Goal: Task Accomplishment & Management: Manage account settings

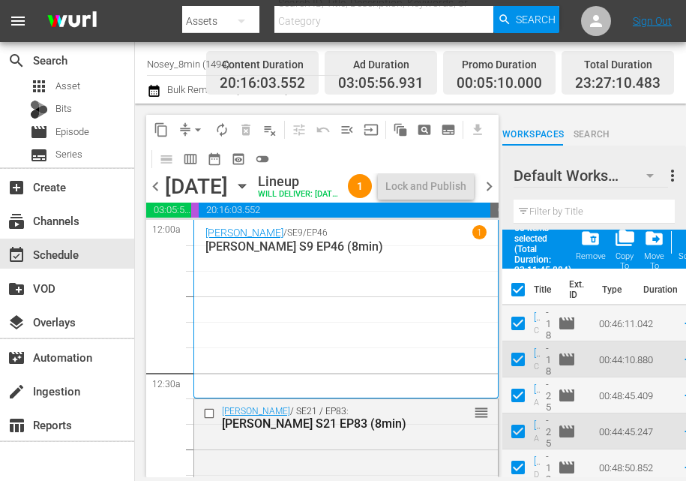
checkbox input "false"
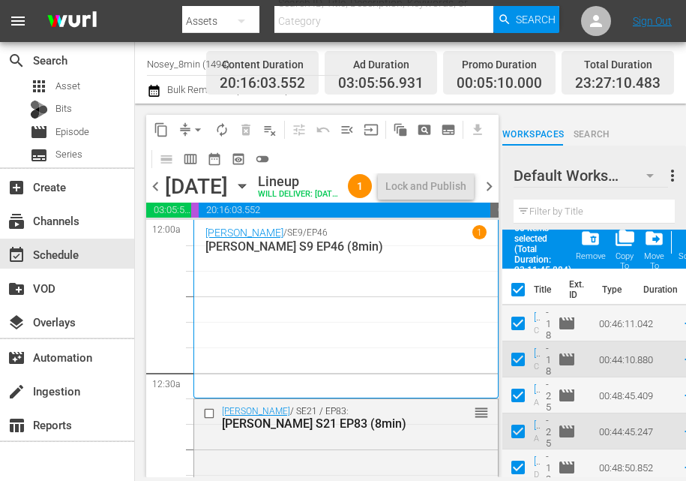
checkbox input "false"
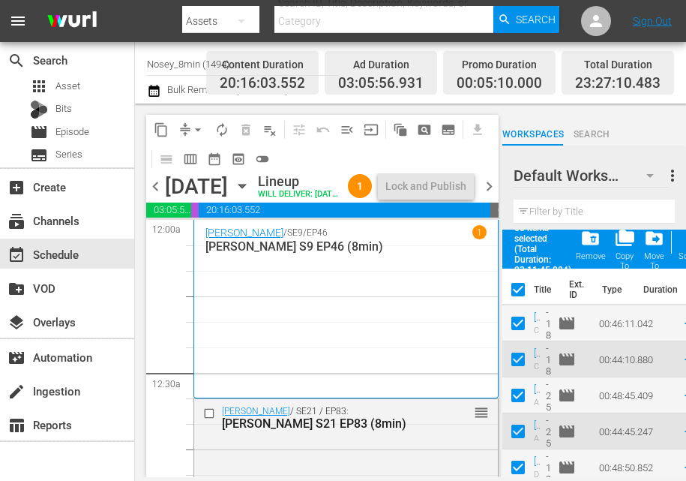
checkbox input "false"
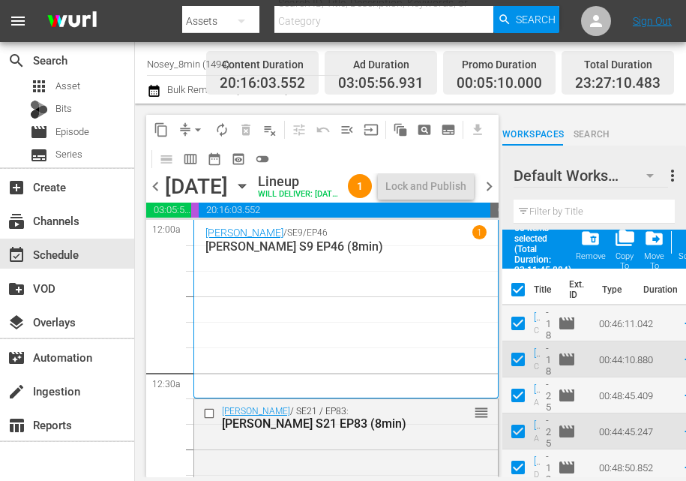
checkbox input "false"
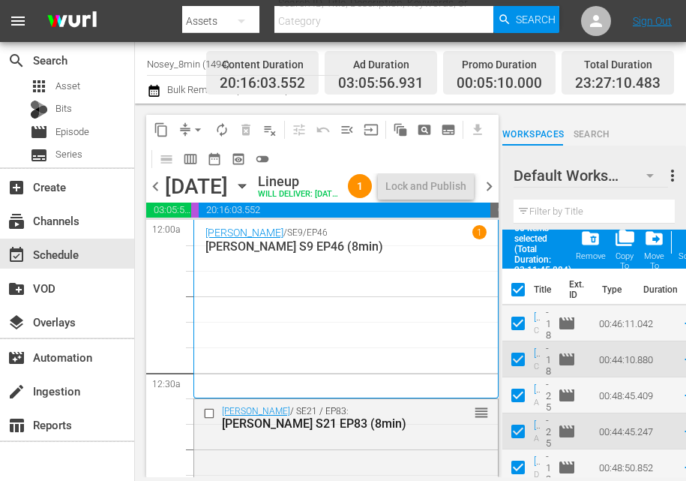
checkbox input "false"
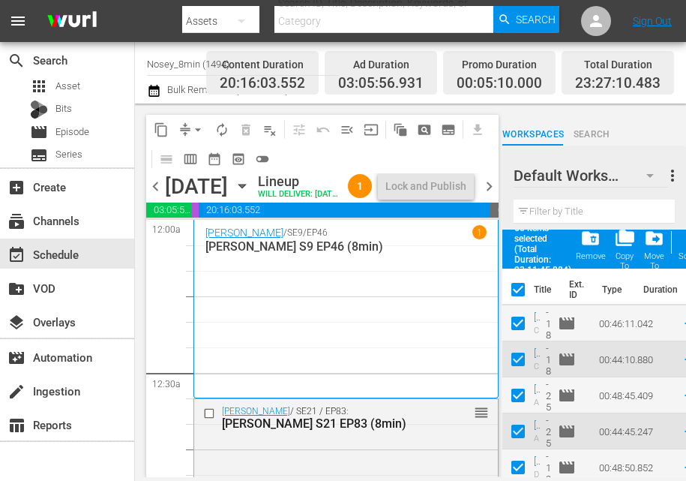
checkbox input "false"
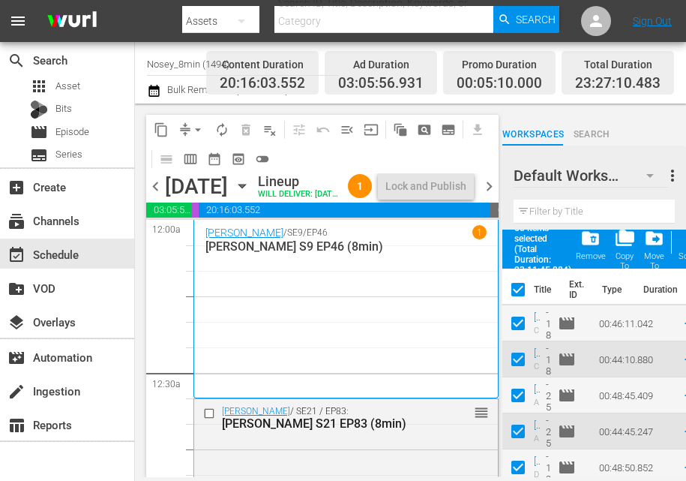
checkbox input "false"
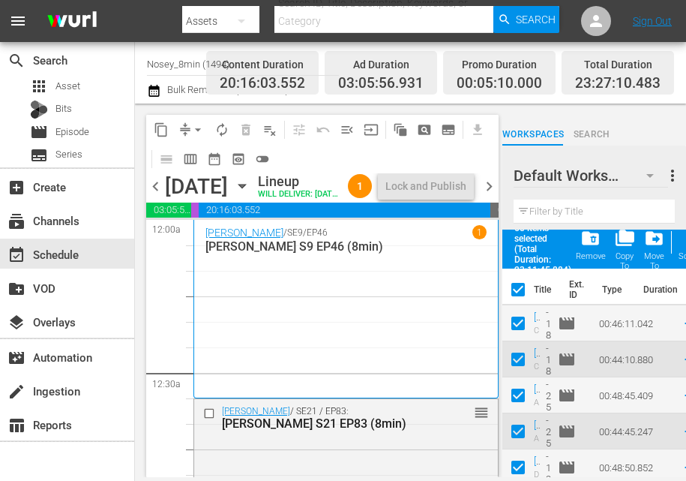
checkbox input "false"
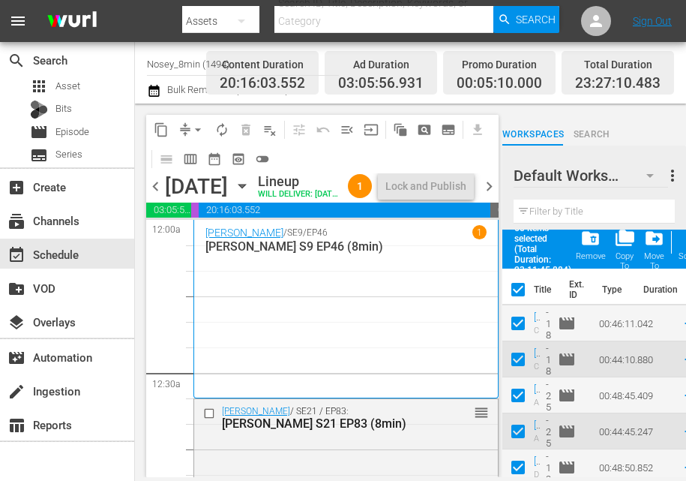
checkbox input "false"
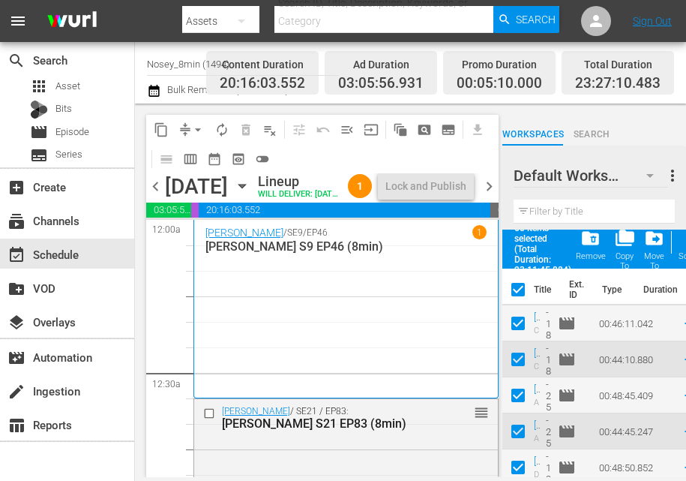
checkbox input "false"
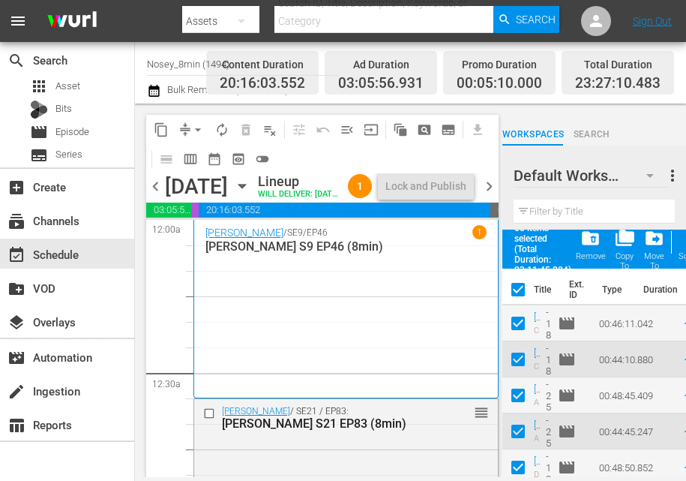
checkbox input "false"
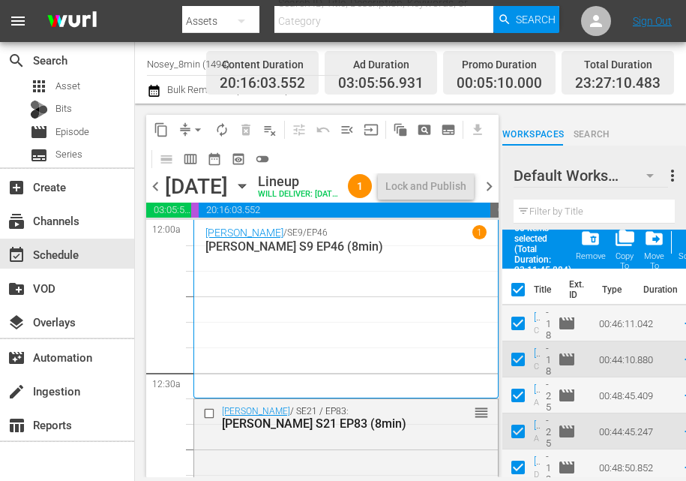
checkbox input "false"
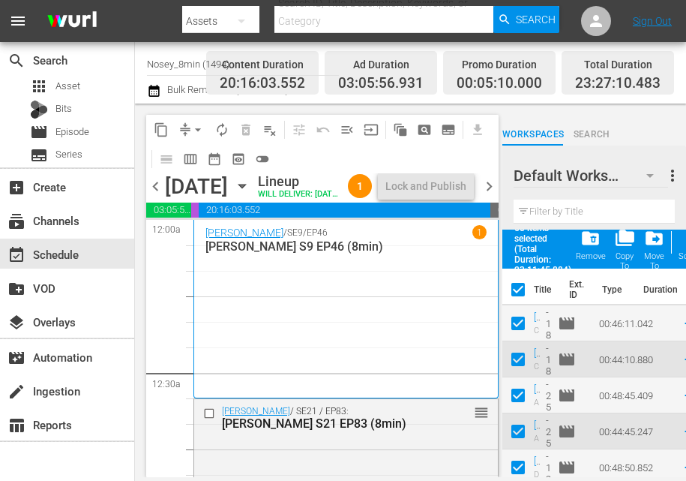
checkbox input "false"
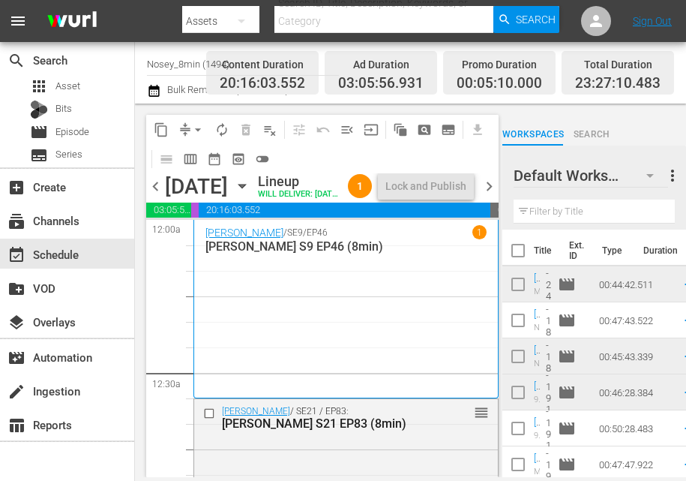
click at [516, 245] on input "checkbox" at bounding box center [519, 254] width 32 height 32
checkbox input "true"
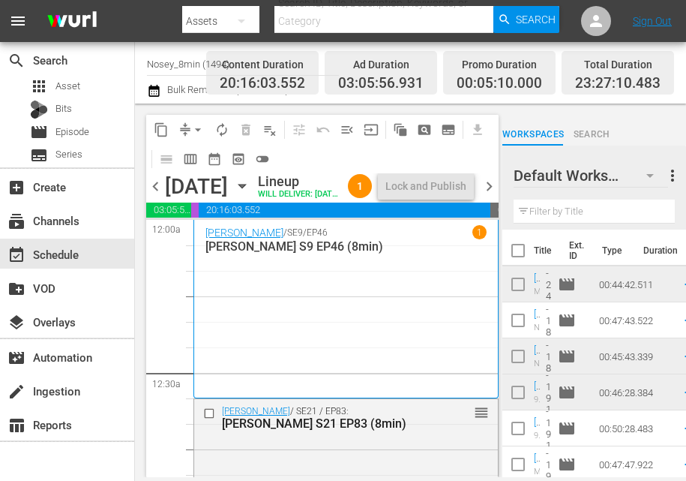
checkbox input "true"
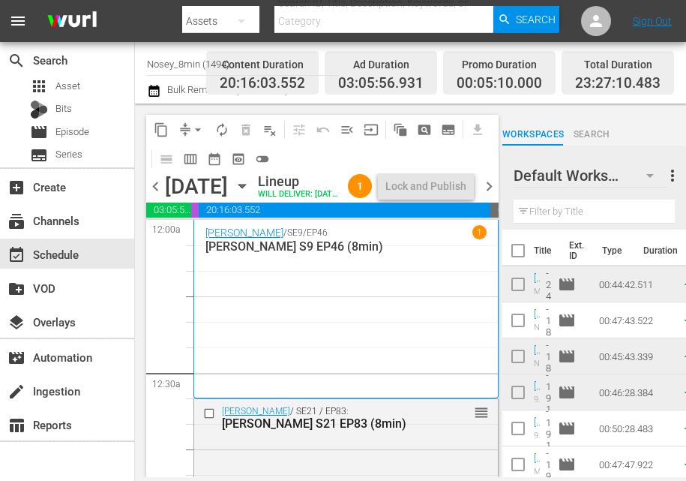
checkbox input "true"
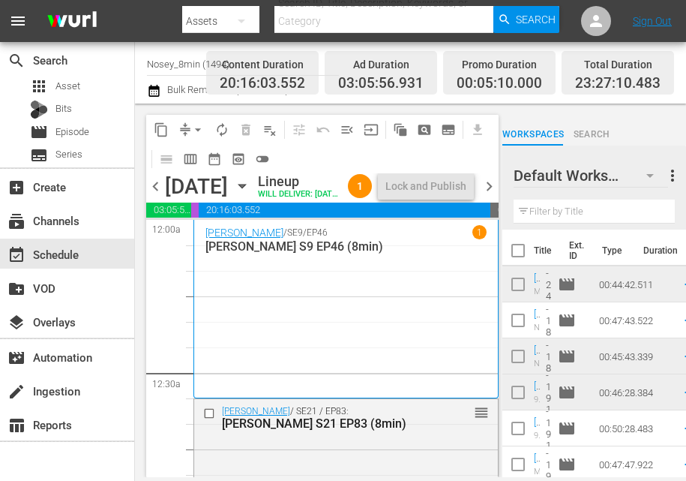
checkbox input "true"
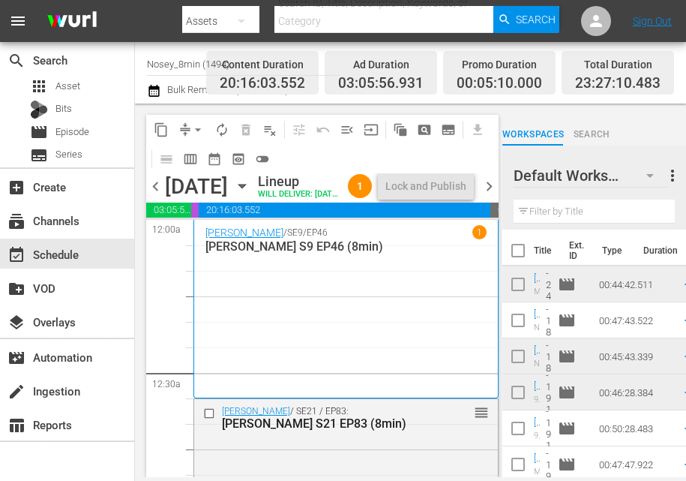
checkbox input "true"
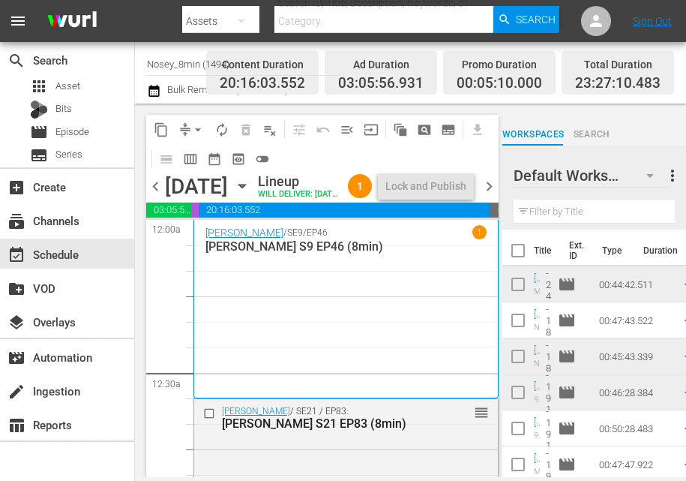
checkbox input "true"
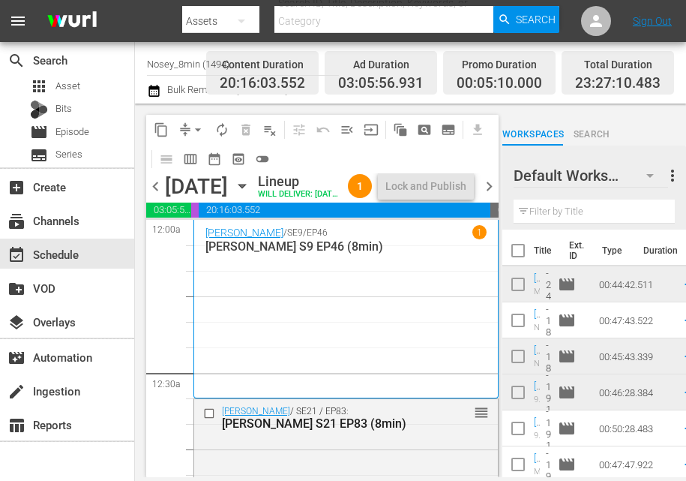
checkbox input "true"
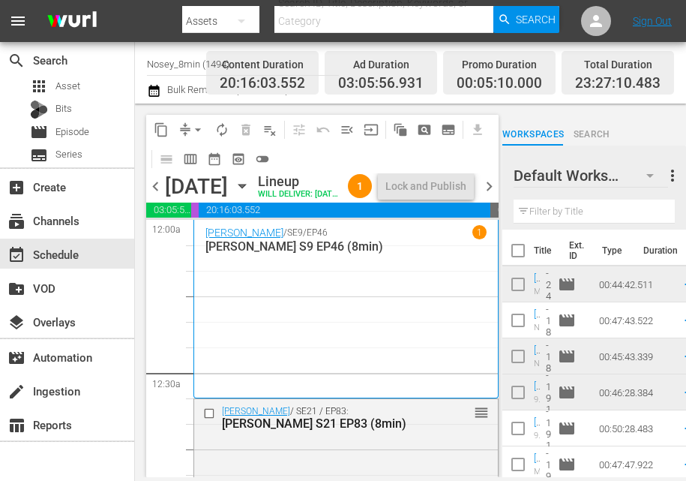
checkbox input "true"
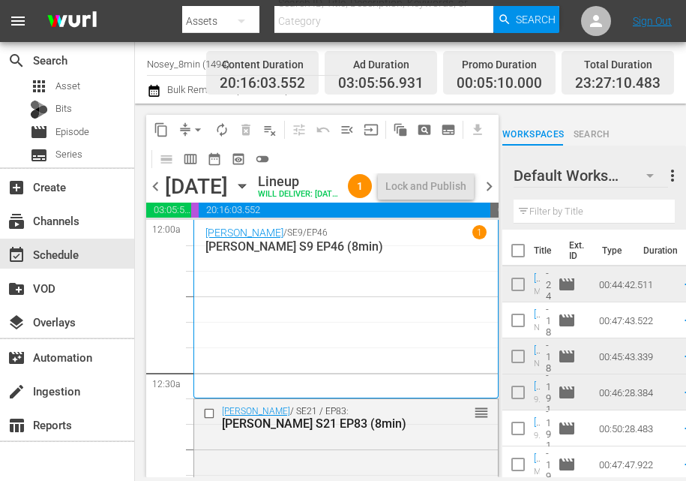
checkbox input "true"
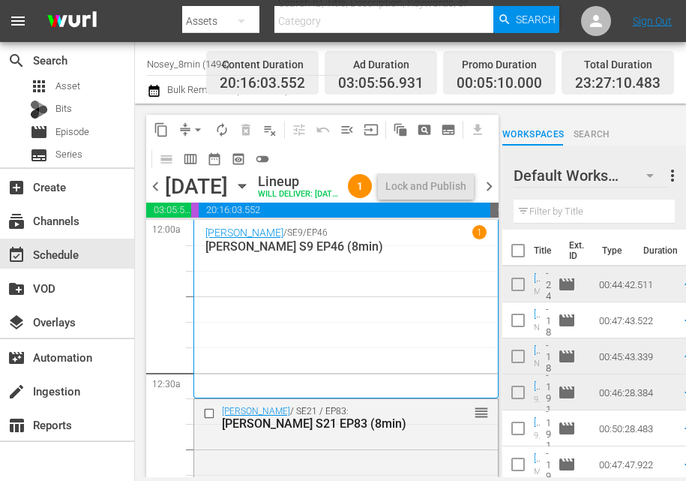
checkbox input "true"
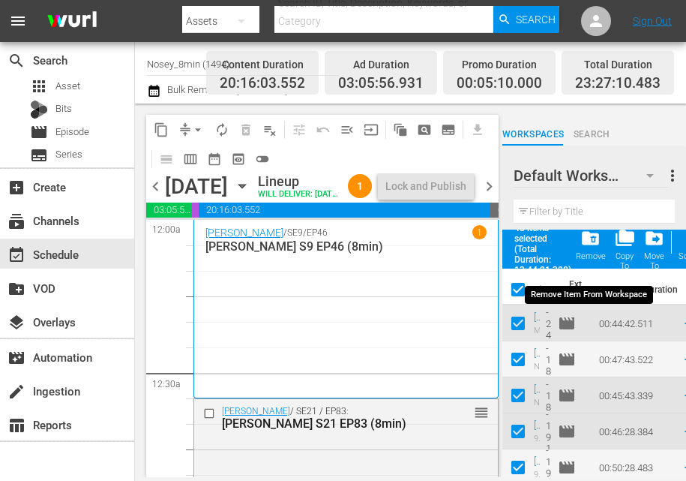
click at [592, 239] on span "folder_delete" at bounding box center [591, 238] width 20 height 20
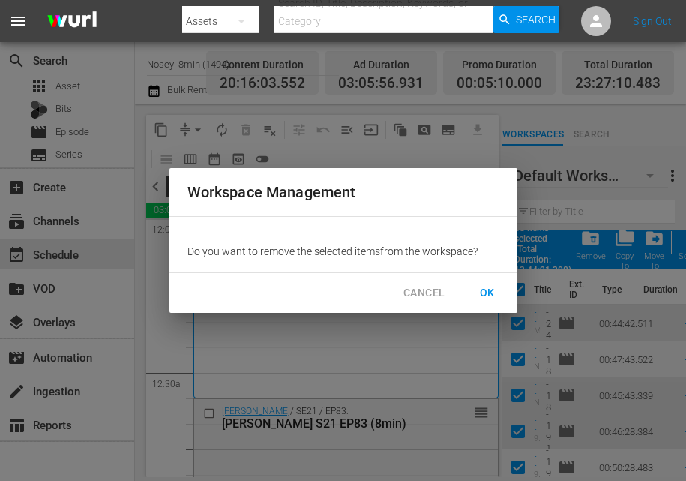
click at [487, 287] on span "OK" at bounding box center [488, 293] width 24 height 19
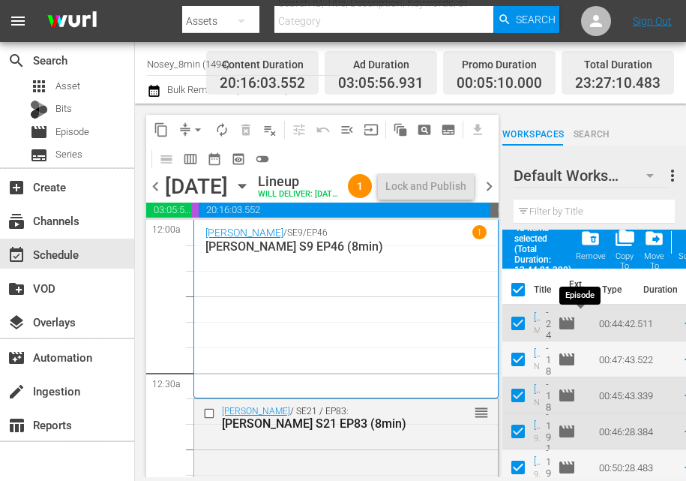
checkbox input "false"
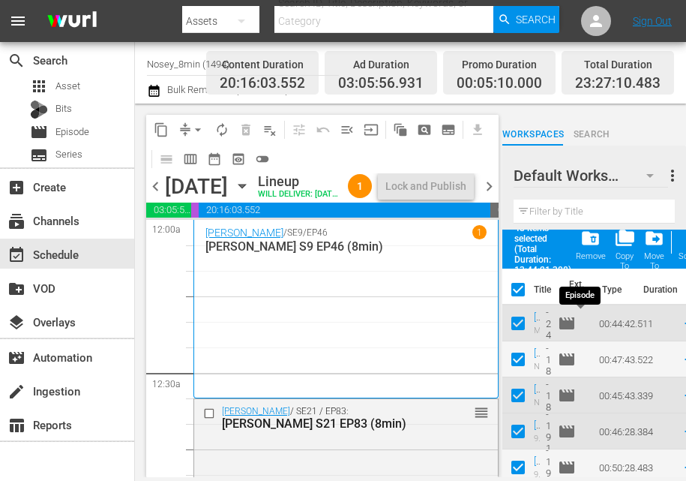
checkbox input "false"
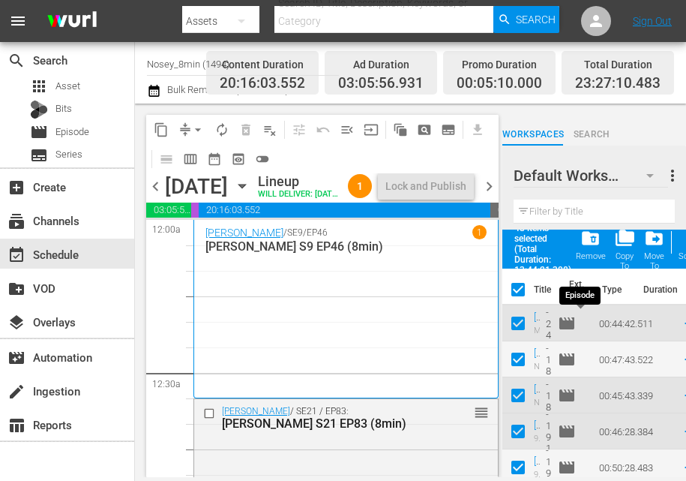
checkbox input "false"
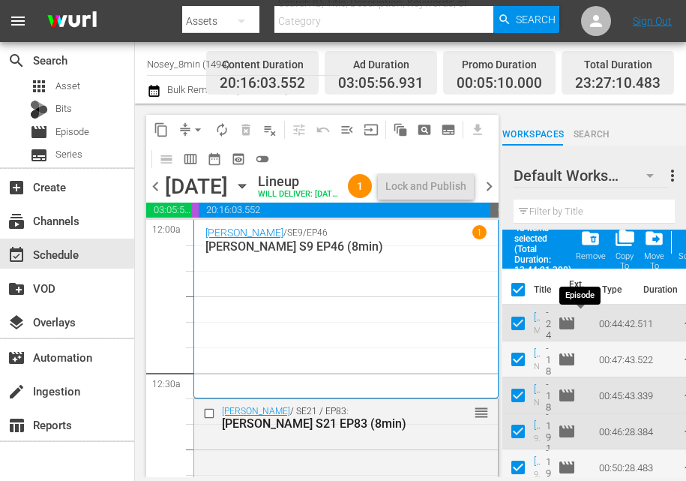
checkbox input "false"
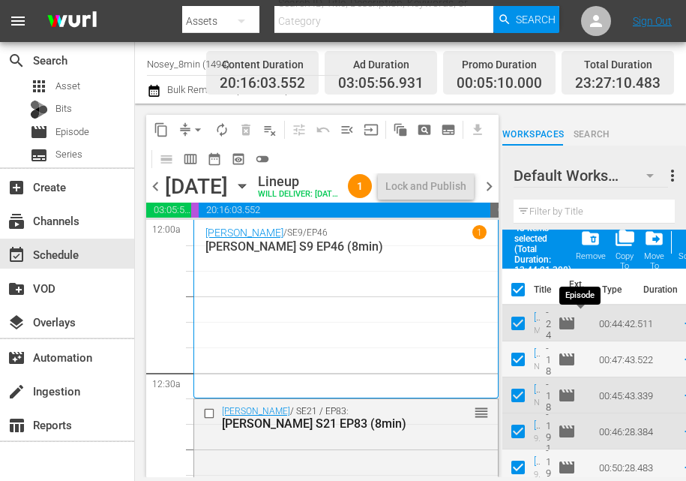
checkbox input "false"
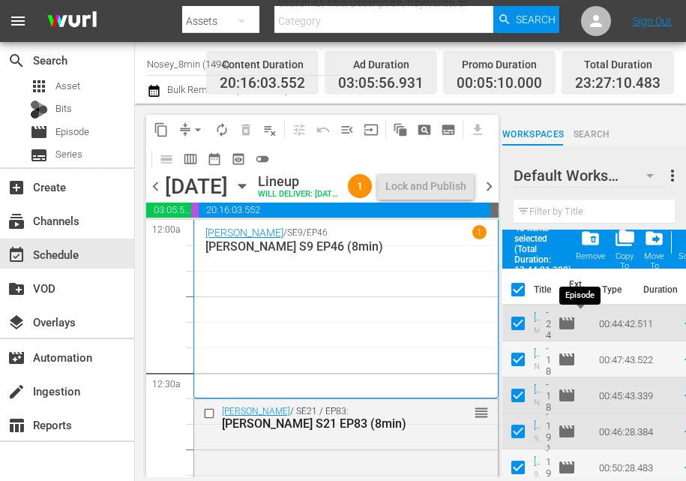
checkbox input "false"
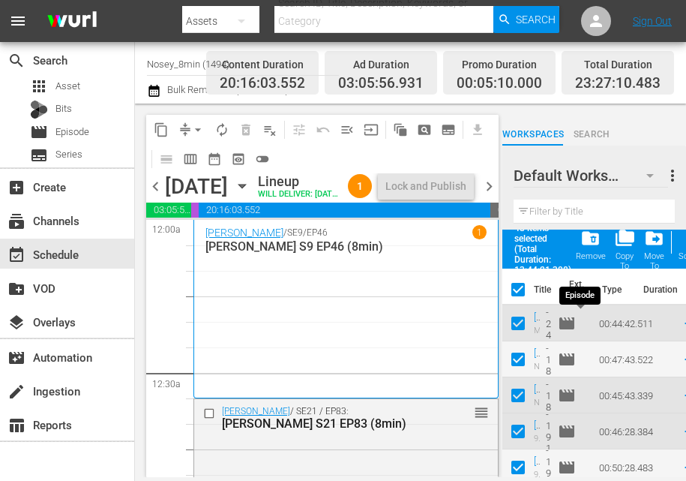
checkbox input "false"
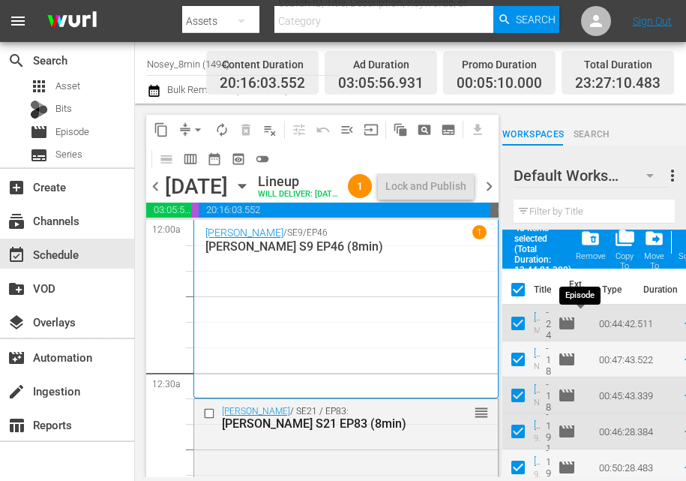
checkbox input "false"
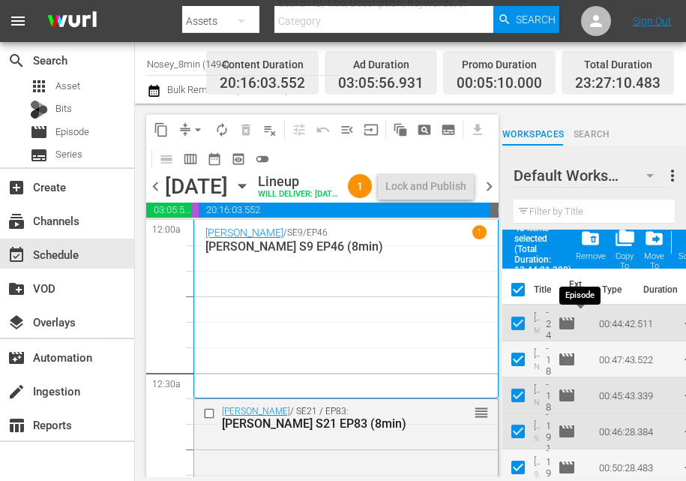
checkbox input "false"
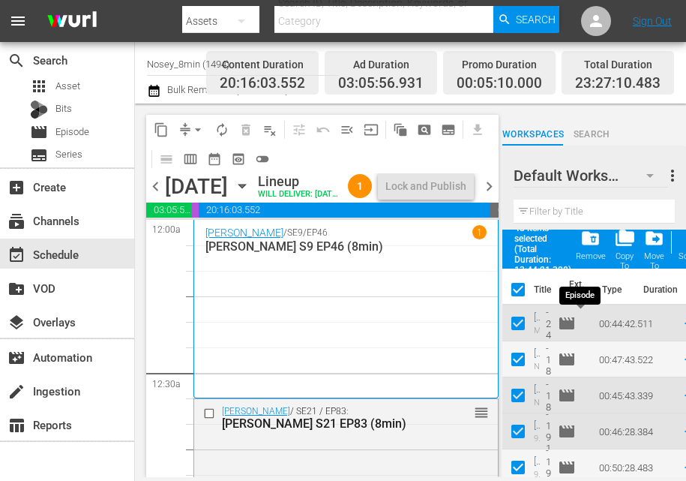
checkbox input "false"
